Goal: Task Accomplishment & Management: Complete application form

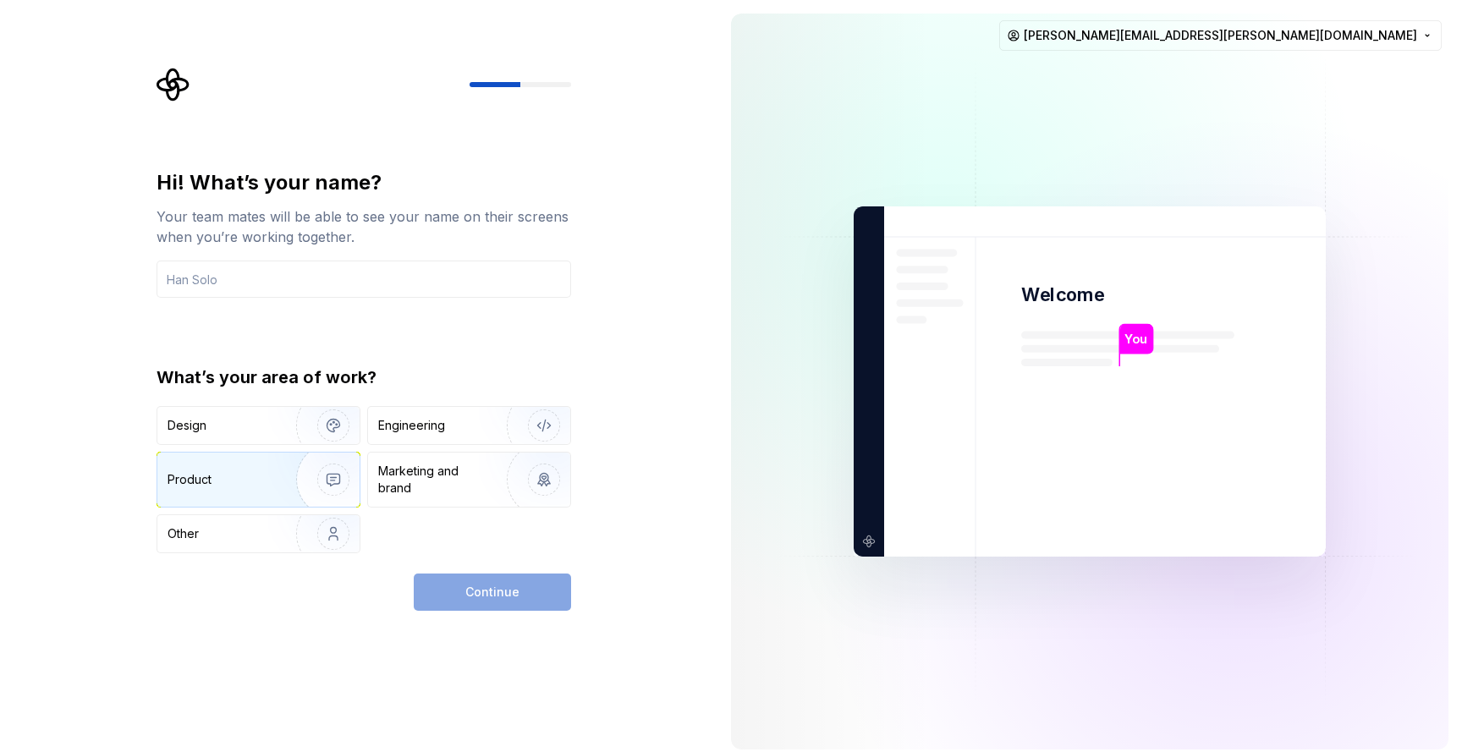
click at [215, 497] on div "Product" at bounding box center [258, 480] width 202 height 54
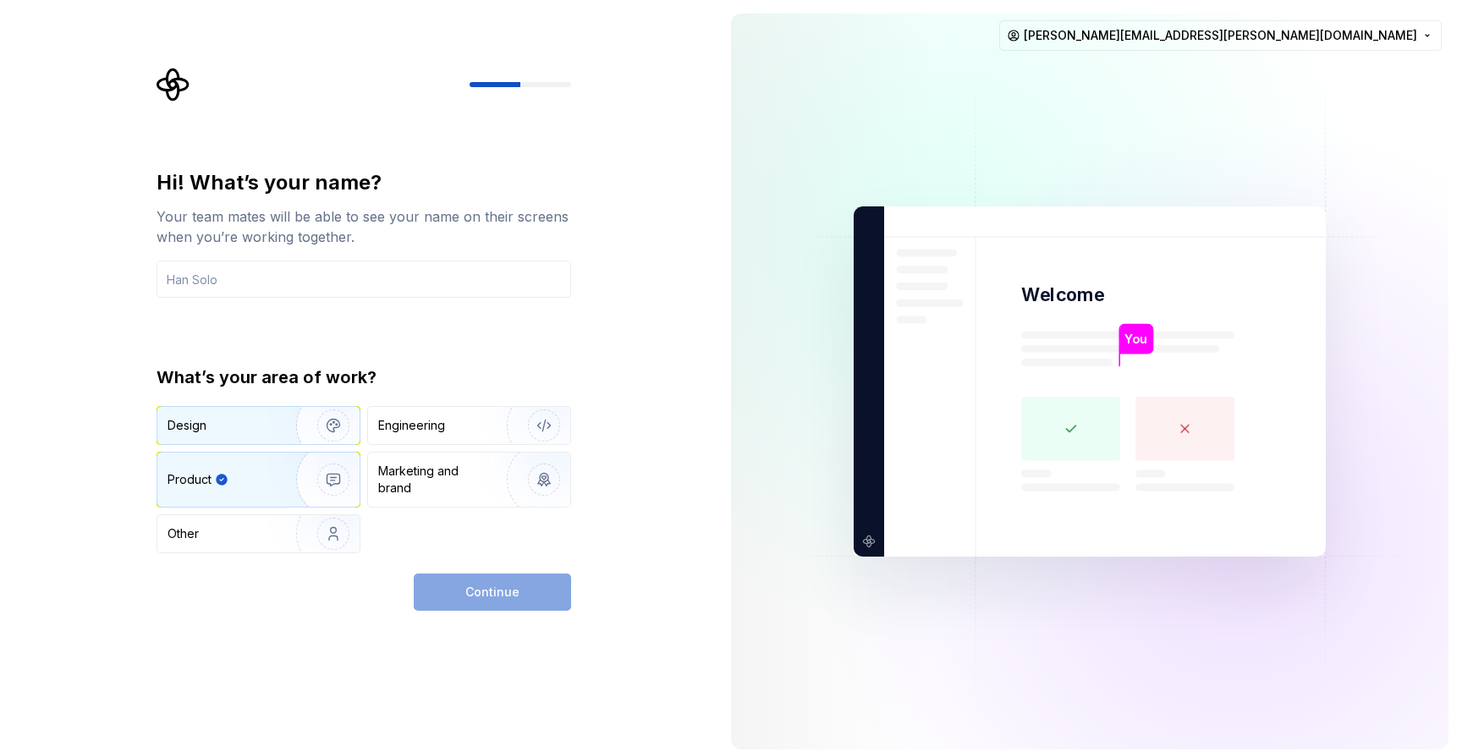
click at [213, 440] on div "Design" at bounding box center [258, 425] width 202 height 37
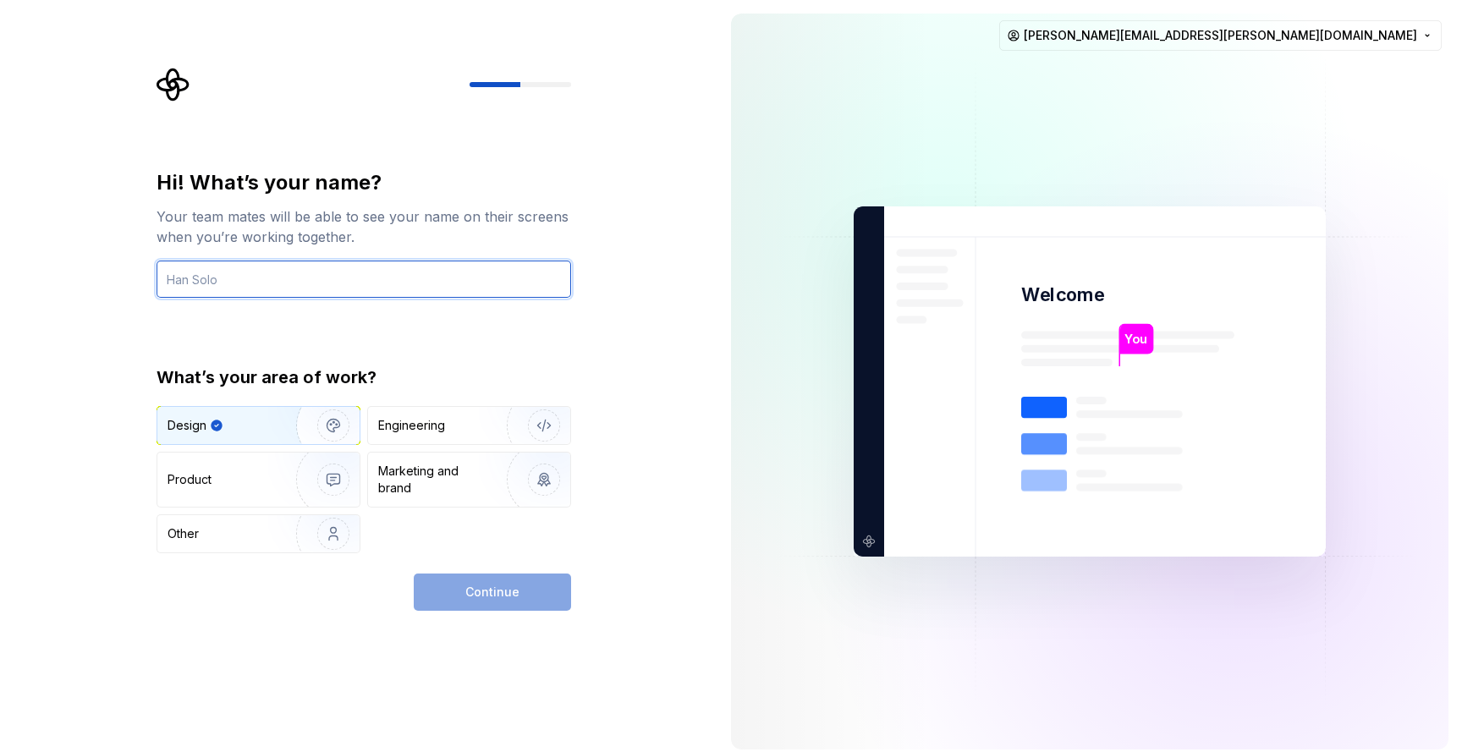
click at [213, 286] on input "text" at bounding box center [364, 279] width 415 height 37
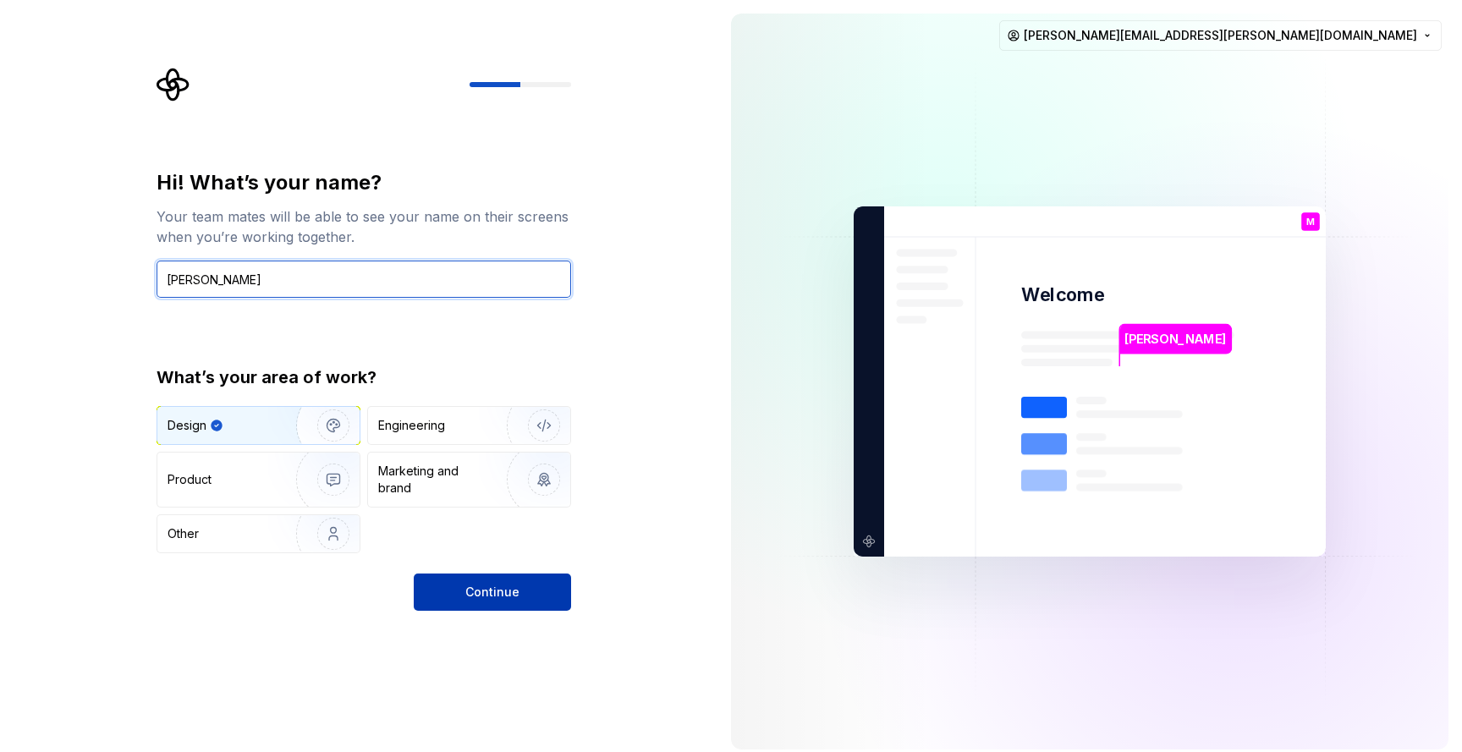
type input "[PERSON_NAME]"
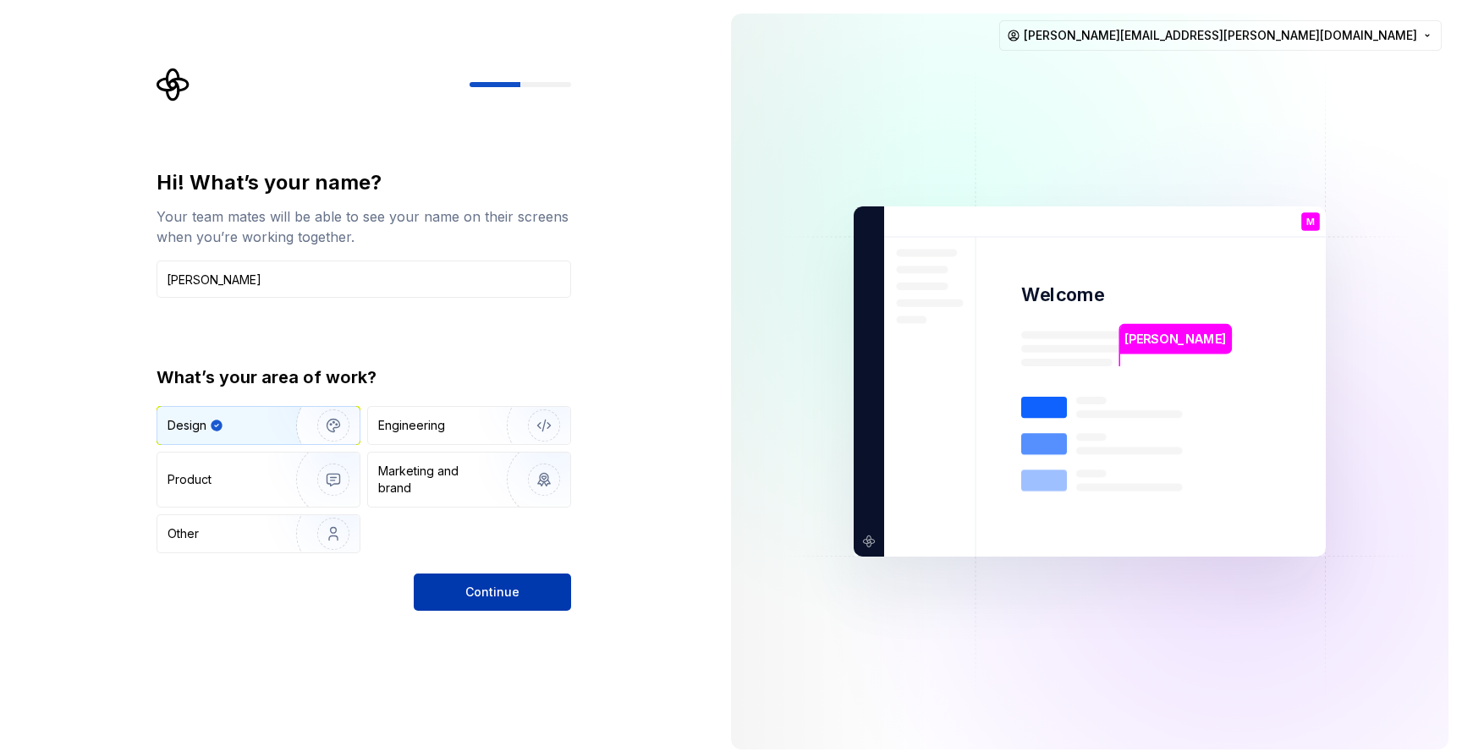
click at [533, 585] on button "Continue" at bounding box center [492, 592] width 157 height 37
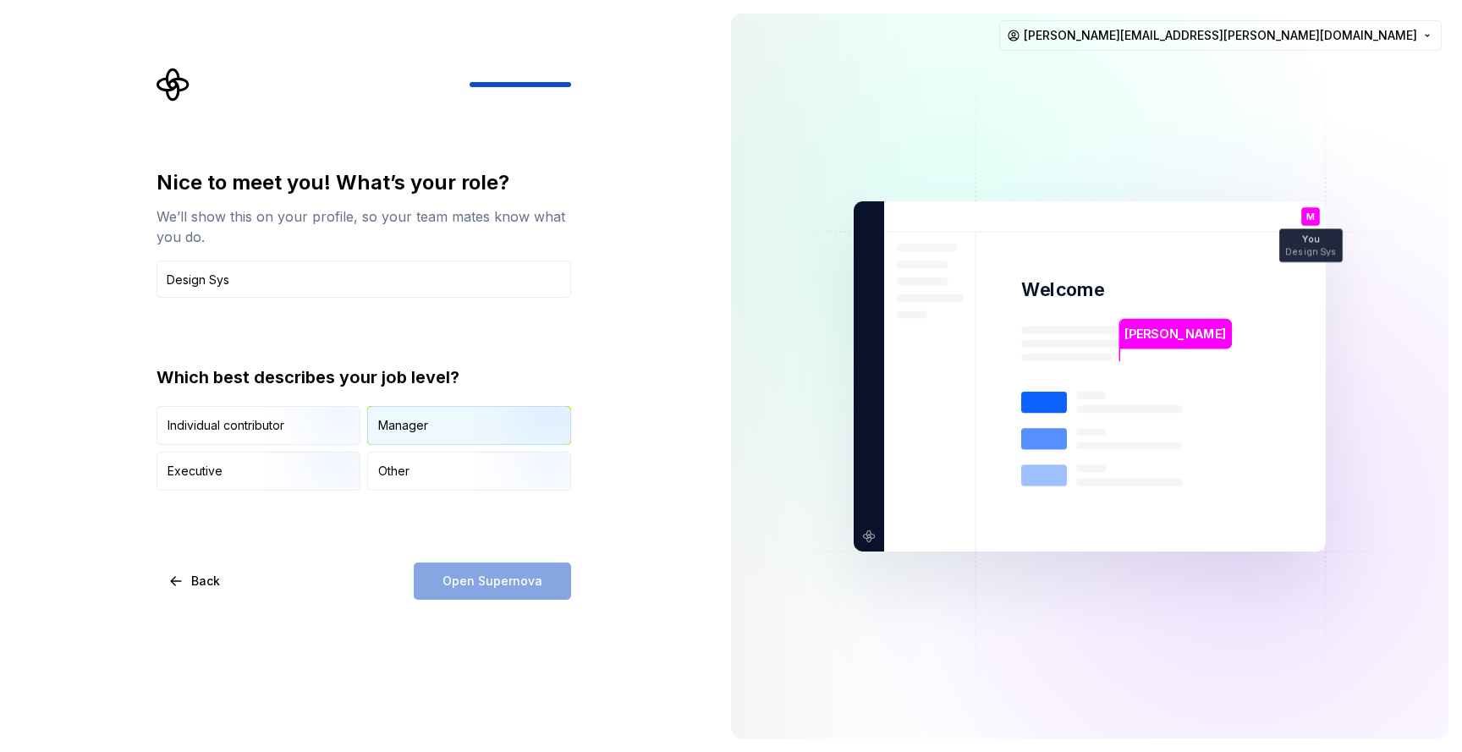
click at [430, 407] on div "Manager" at bounding box center [469, 425] width 202 height 37
click at [366, 283] on input "Design Sys" at bounding box center [364, 279] width 415 height 37
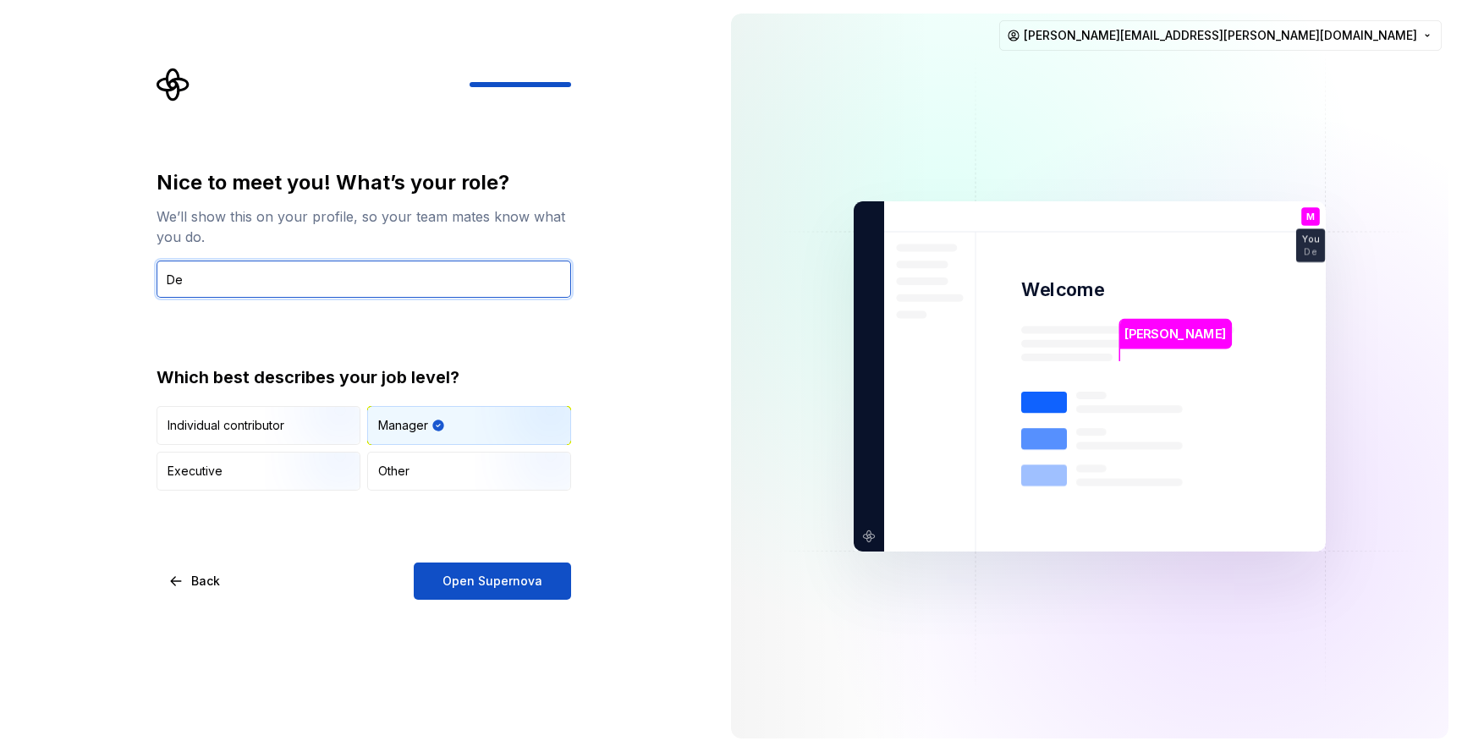
type input "D"
click at [264, 278] on input "Design System and Accessi" at bounding box center [364, 279] width 415 height 37
click at [326, 278] on input "Design System & Accessi" at bounding box center [364, 279] width 415 height 37
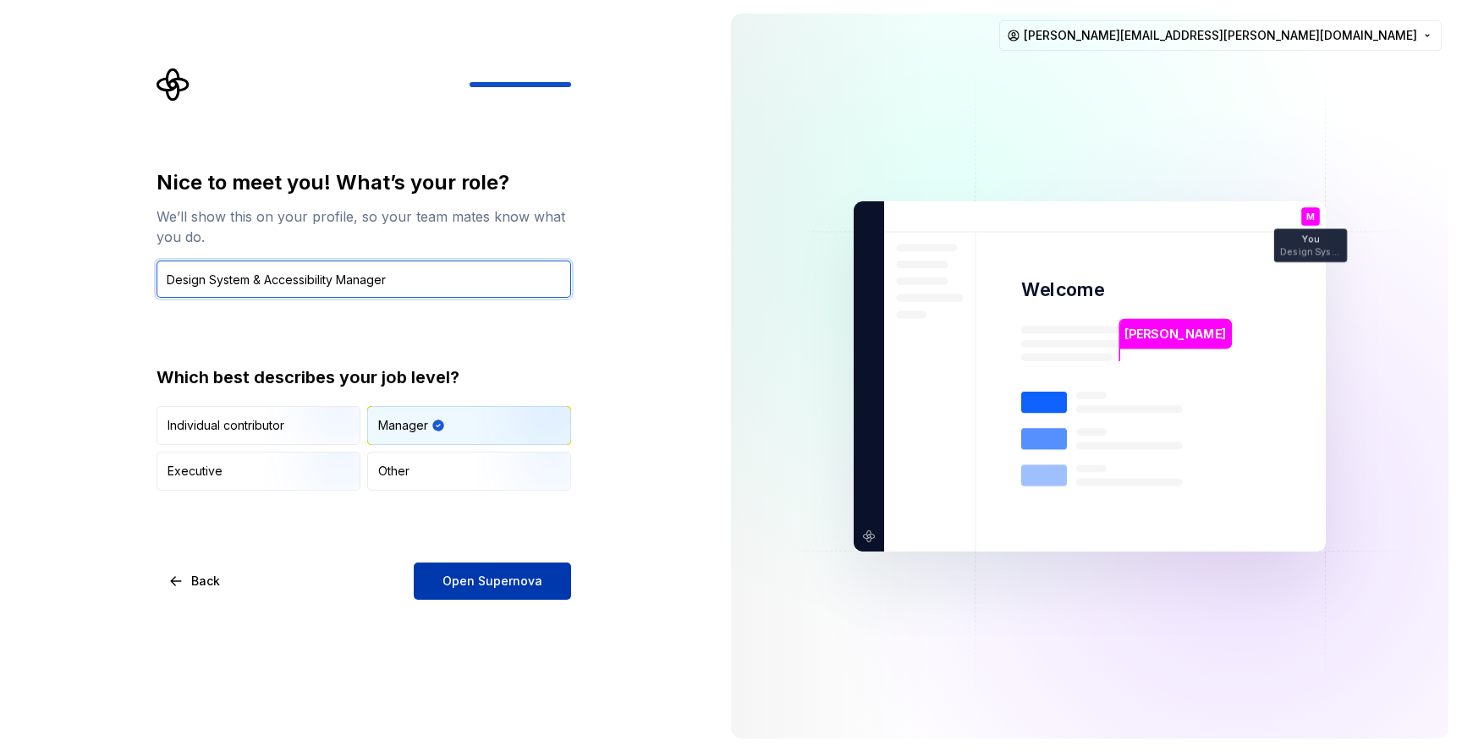
type input "Design System & Accessibility Manager"
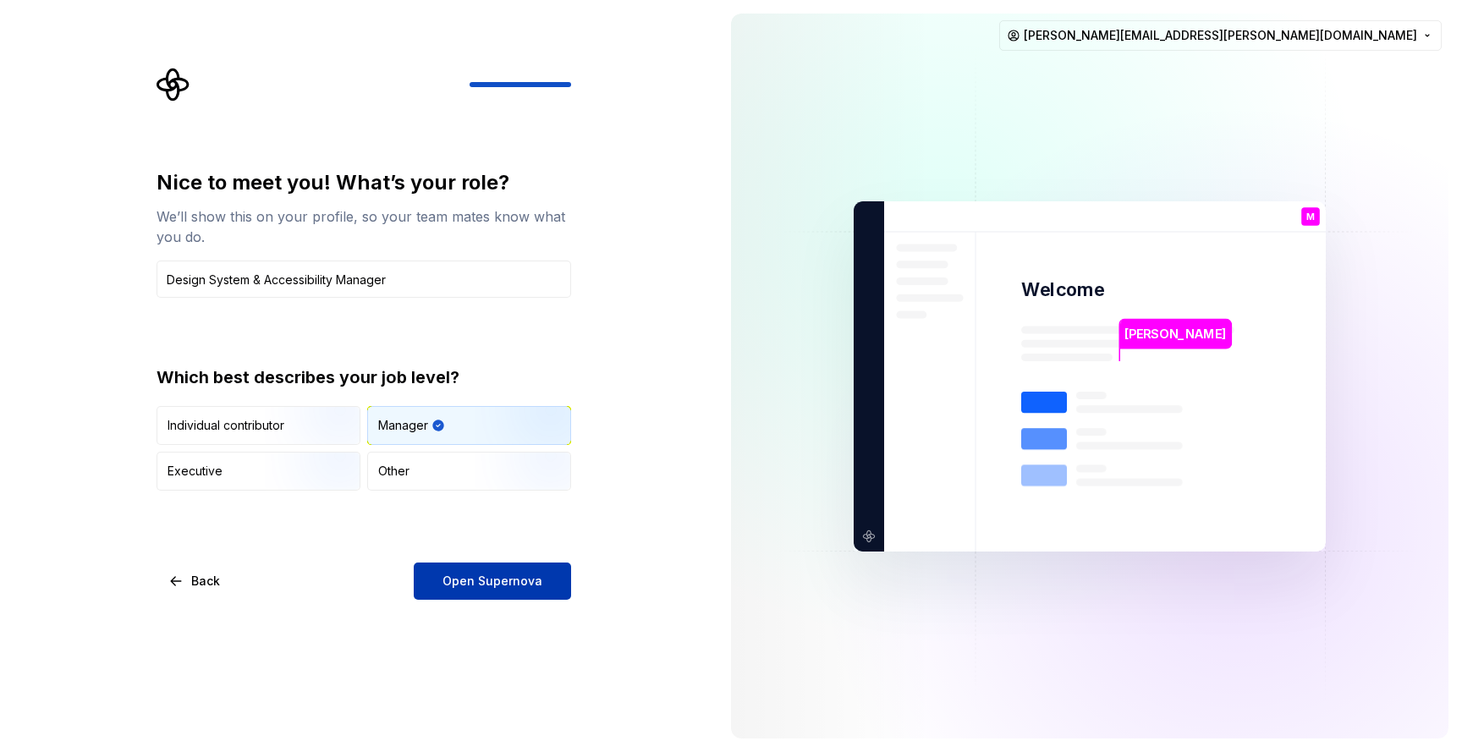
click at [517, 581] on span "Open Supernova" at bounding box center [492, 581] width 100 height 17
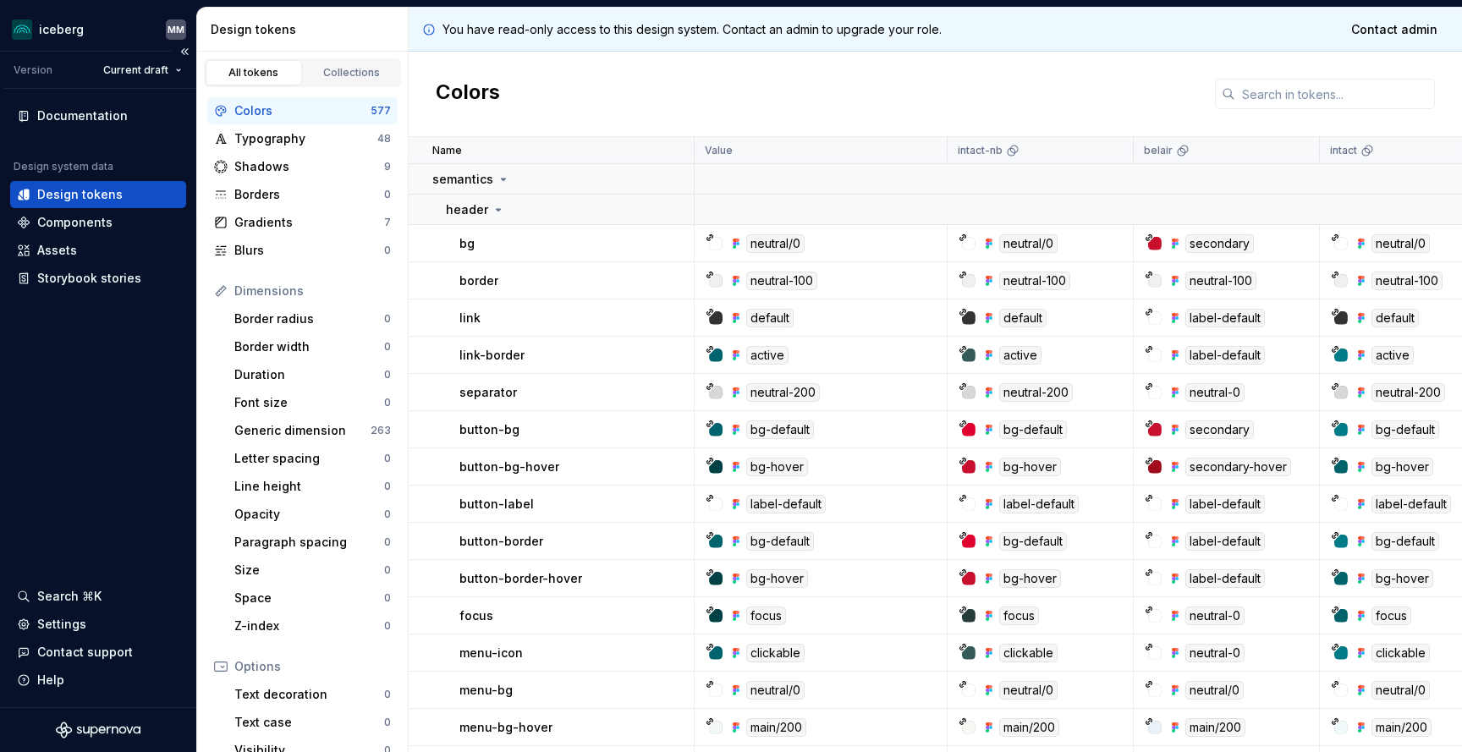
click at [77, 492] on div "Documentation Design system data Design tokens Components Assets Storybook stor…" at bounding box center [98, 398] width 196 height 618
click at [162, 71] on html "iceberg MM Version Current draft Documentation Design system data Design tokens…" at bounding box center [731, 376] width 1462 height 752
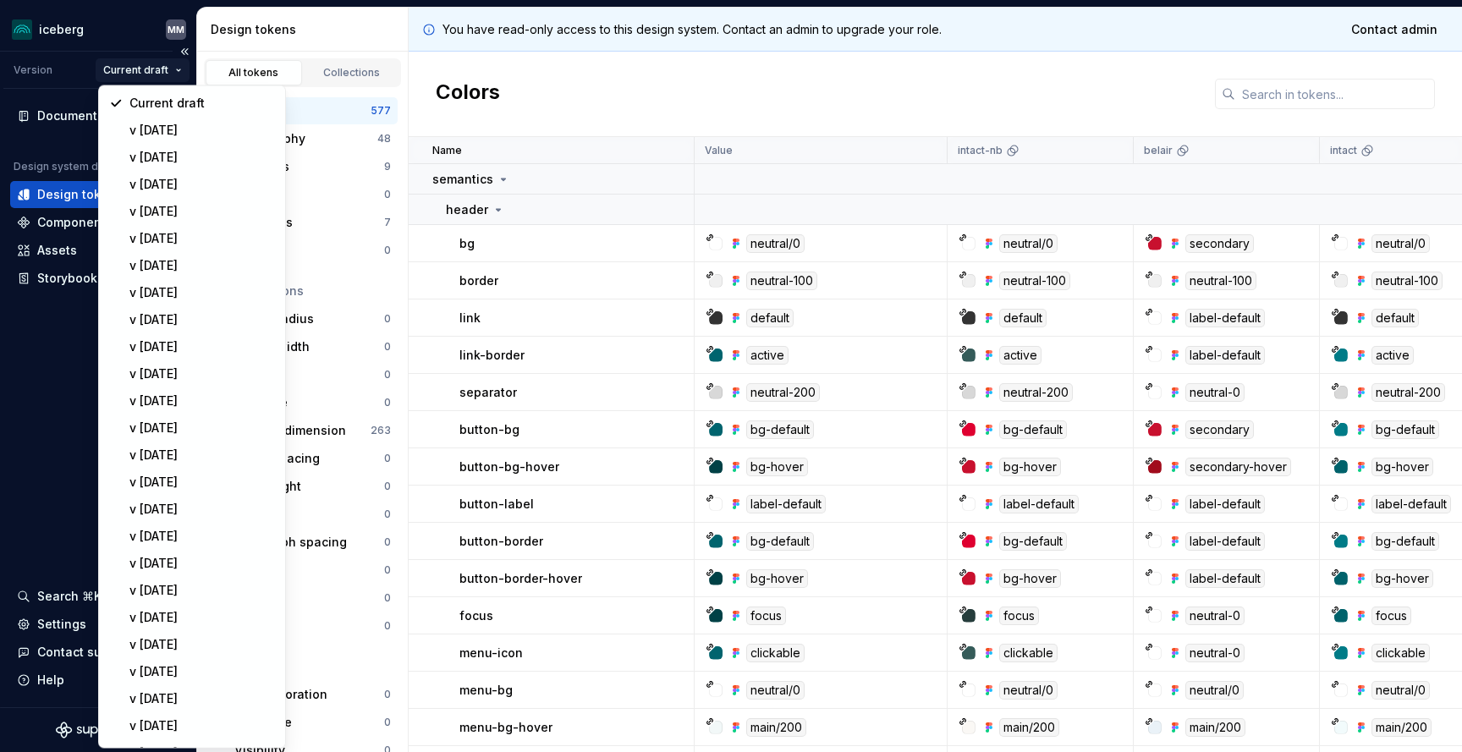
click at [162, 71] on html "iceberg MM Version Current draft Documentation Design system data Design tokens…" at bounding box center [731, 376] width 1462 height 752
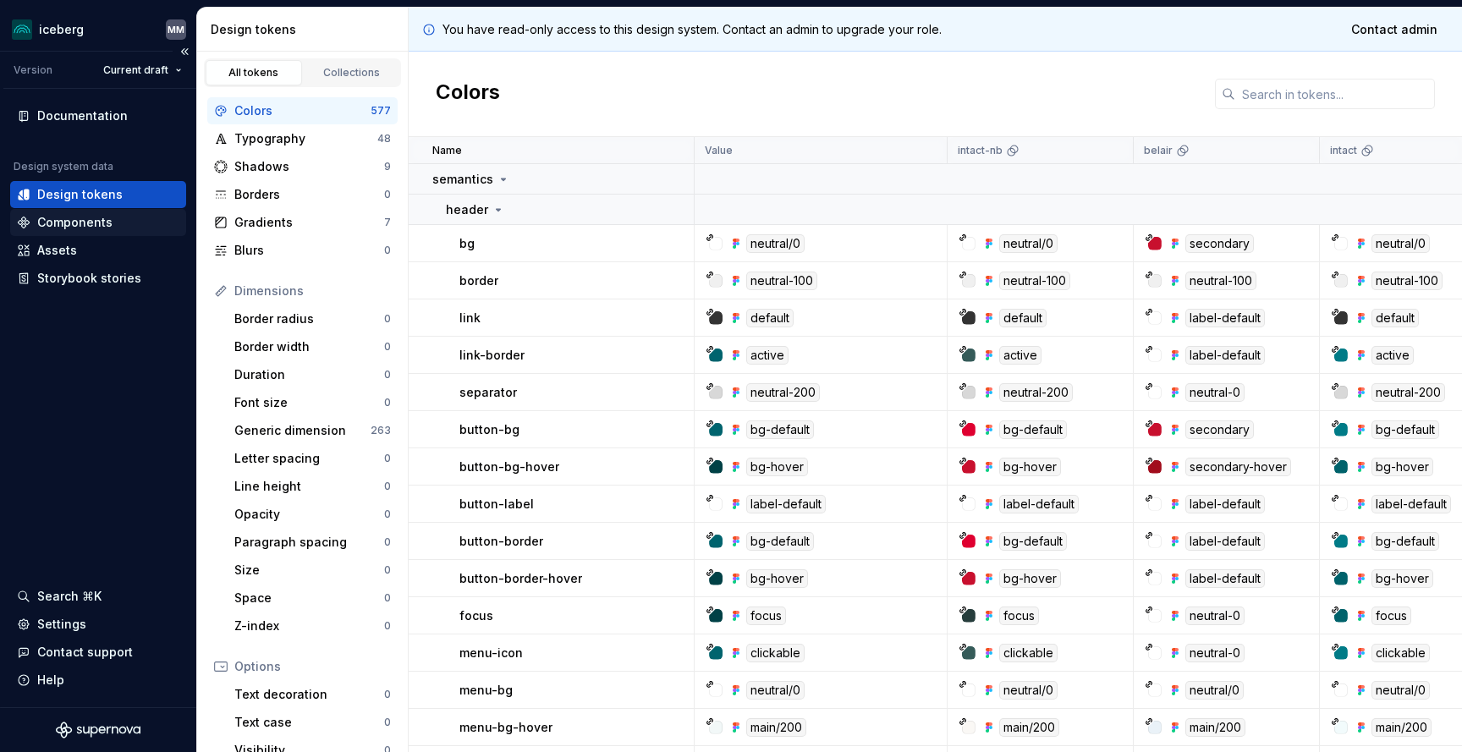
click at [127, 221] on div "Components" at bounding box center [98, 222] width 162 height 17
